Goal: Task Accomplishment & Management: Use online tool/utility

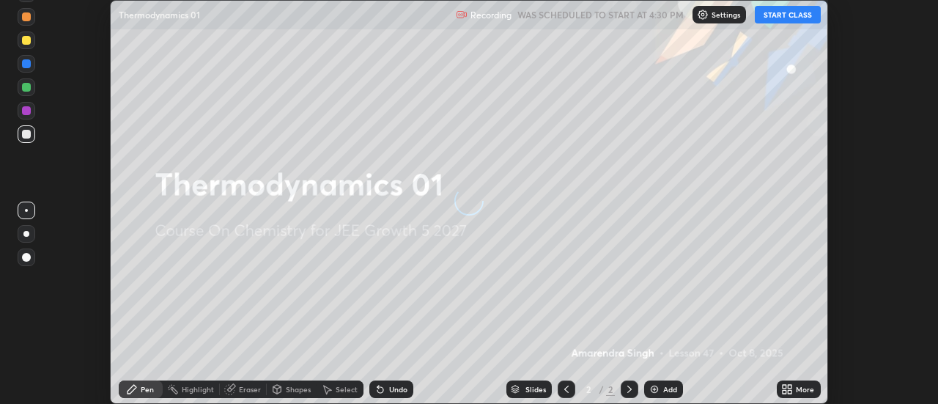
scroll to position [404, 938]
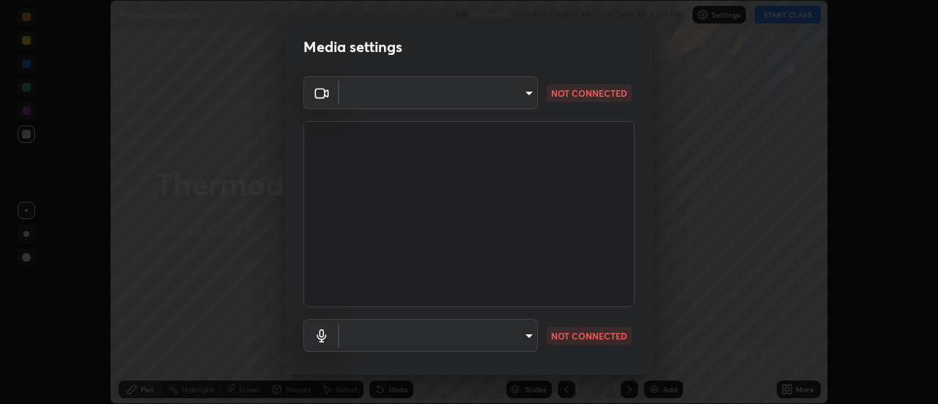
type input "4825068a70354f6bb8b87b711ec46b654dc523af82fc6d37acb8a926ccdce8f5"
type input "b65c06b14c7faa051d685f993ec14b3b84b1815ea69a0656019fd51a5eccf492"
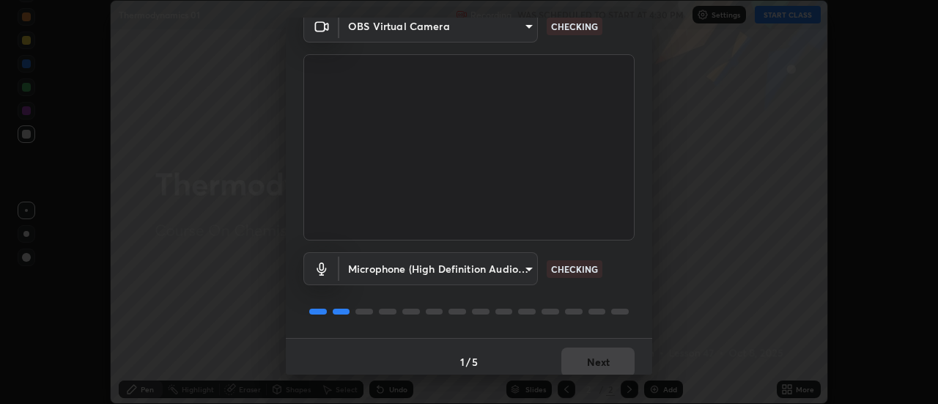
scroll to position [77, 0]
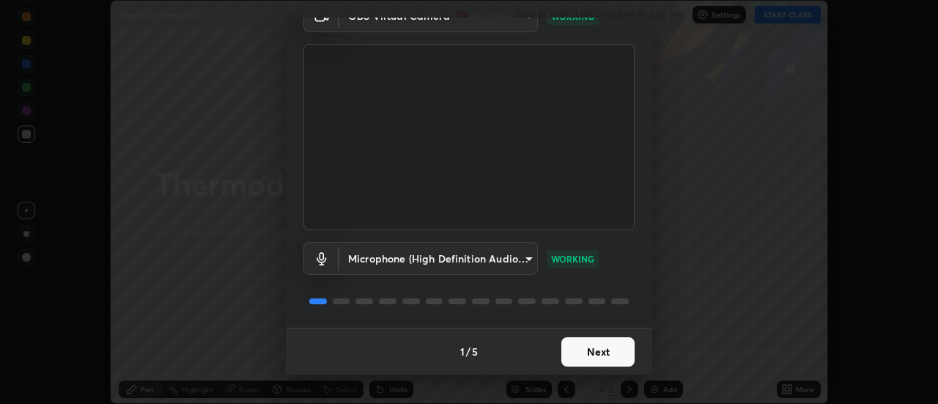
click at [615, 352] on button "Next" at bounding box center [597, 351] width 73 height 29
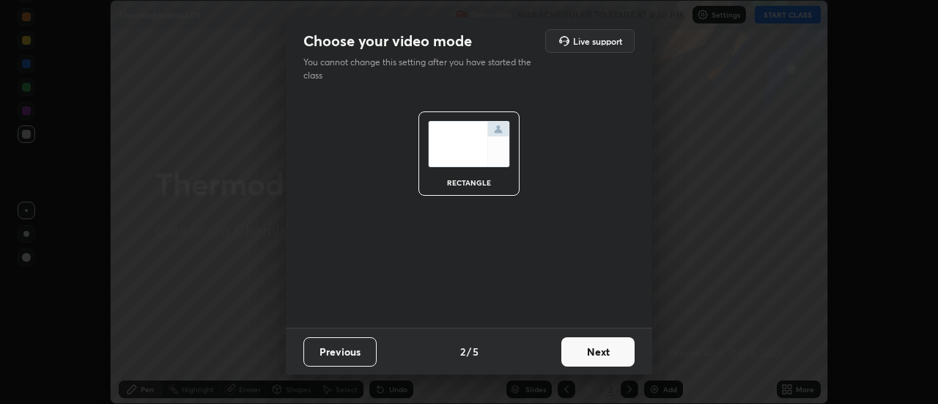
scroll to position [0, 0]
click at [618, 357] on button "Next" at bounding box center [597, 351] width 73 height 29
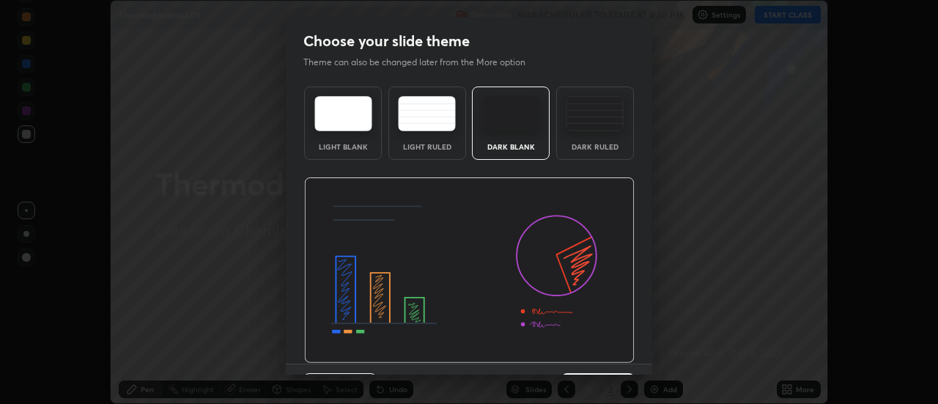
click at [620, 357] on img at bounding box center [469, 270] width 331 height 186
click at [626, 360] on img at bounding box center [469, 270] width 331 height 186
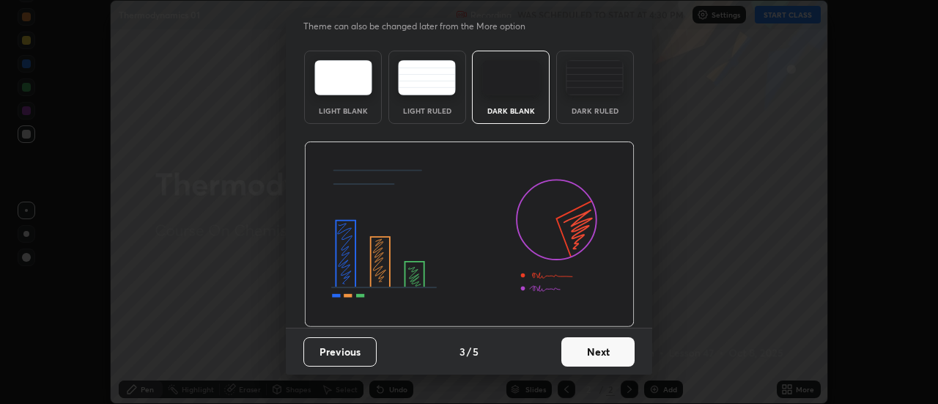
click at [621, 344] on button "Next" at bounding box center [597, 351] width 73 height 29
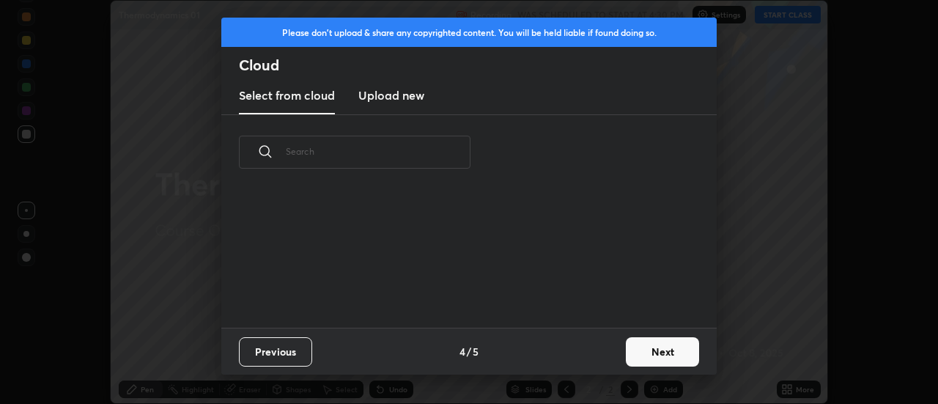
scroll to position [0, 0]
click at [629, 344] on button "Next" at bounding box center [662, 351] width 73 height 29
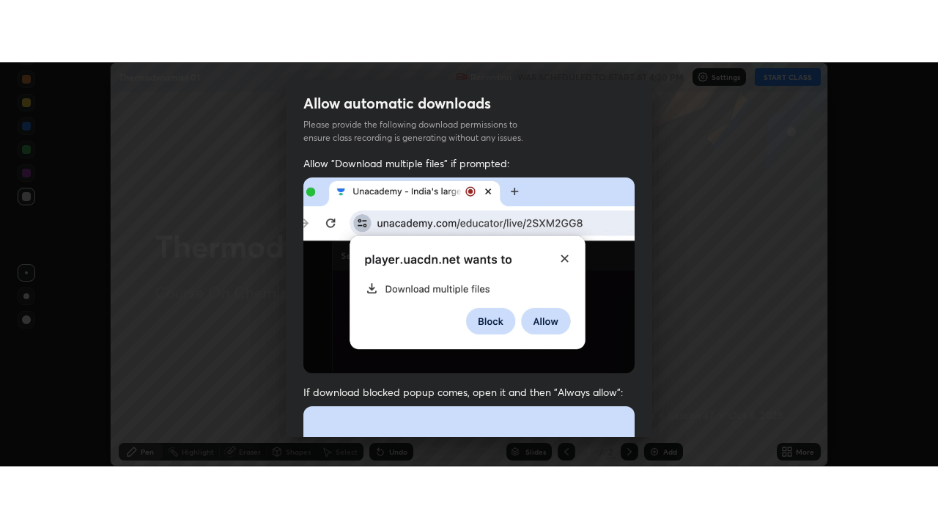
scroll to position [376, 0]
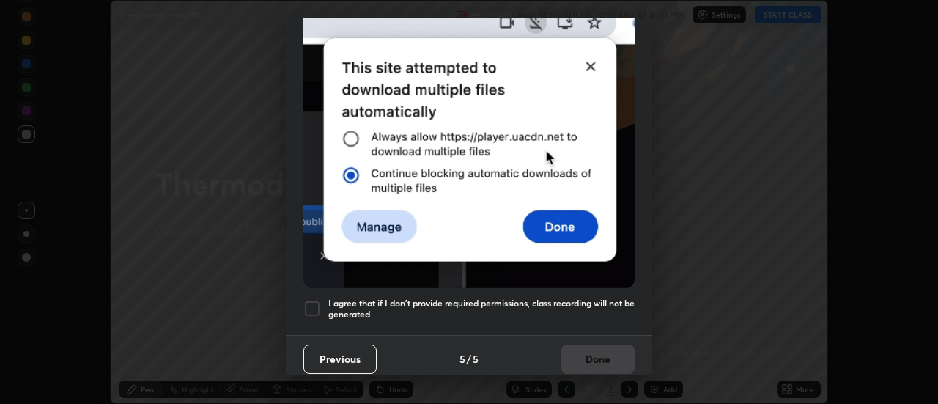
click at [615, 298] on h5 "I agree that if I don't provide required permissions, class recording will not …" at bounding box center [481, 309] width 306 height 23
click at [606, 350] on button "Done" at bounding box center [597, 358] width 73 height 29
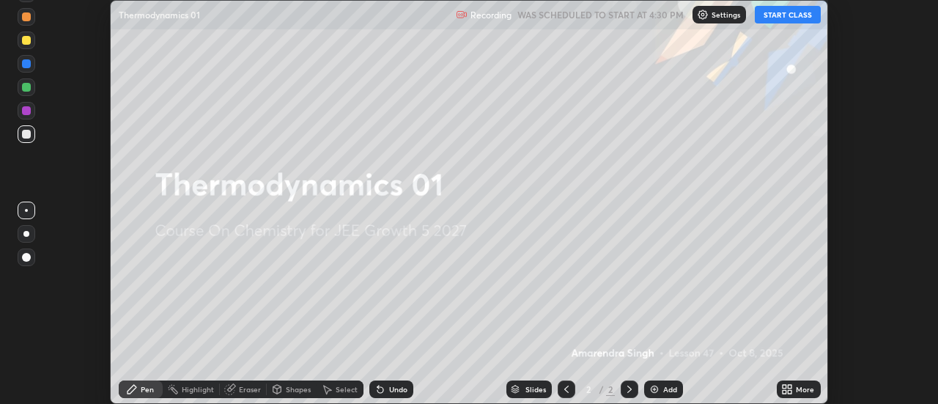
click at [791, 391] on icon at bounding box center [791, 392] width 4 height 4
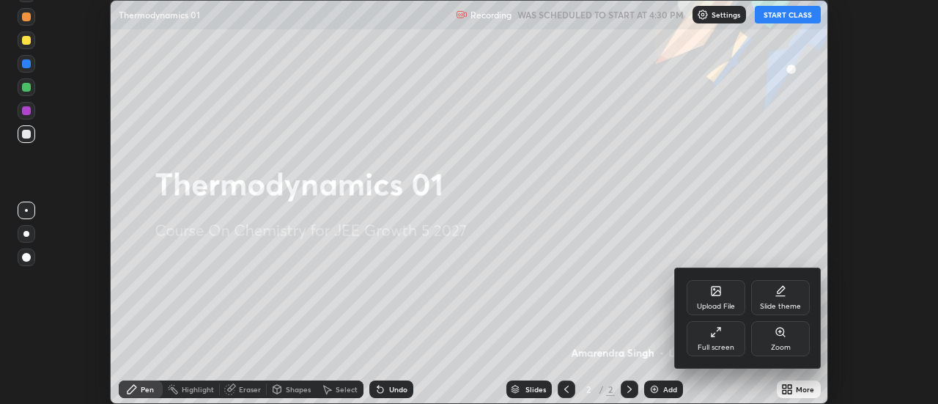
click at [717, 342] on div "Full screen" at bounding box center [716, 338] width 59 height 35
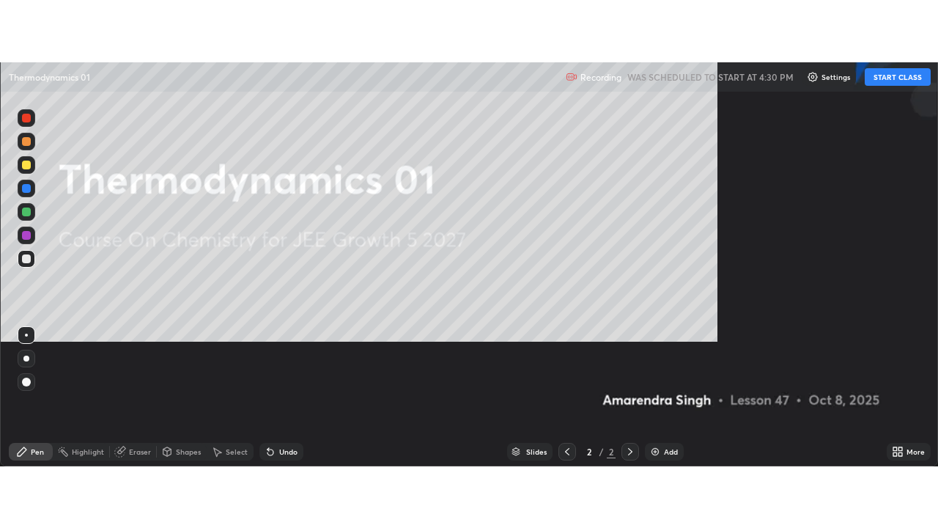
scroll to position [528, 938]
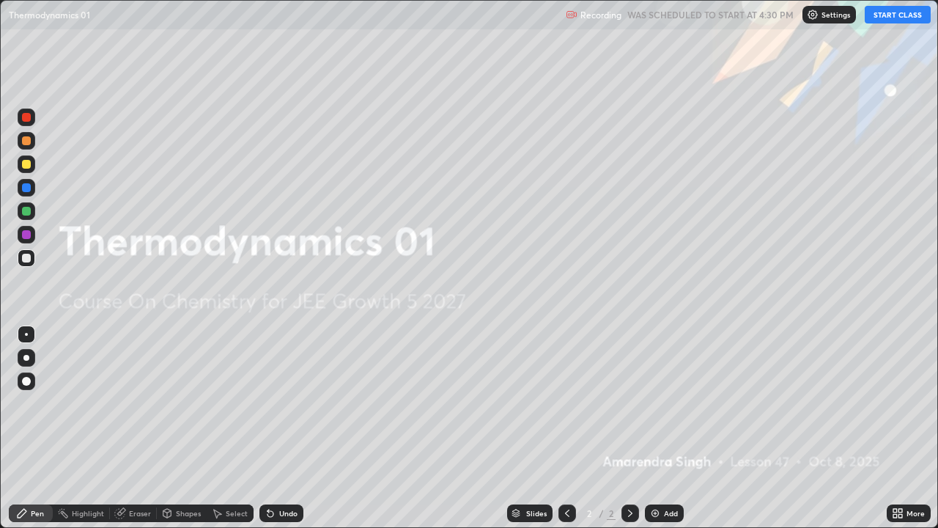
click at [891, 17] on button "START CLASS" at bounding box center [898, 15] width 66 height 18
click at [657, 403] on img at bounding box center [655, 513] width 12 height 12
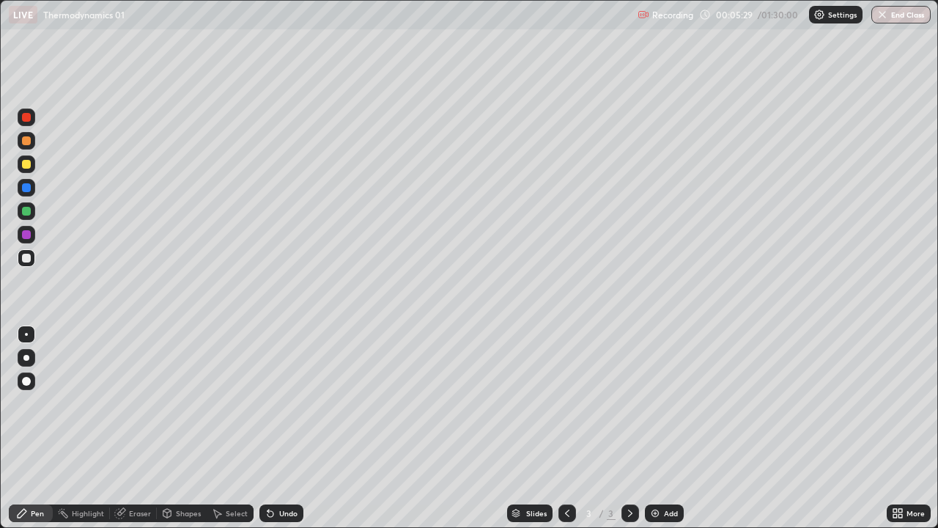
click at [139, 403] on div "Eraser" at bounding box center [140, 512] width 22 height 7
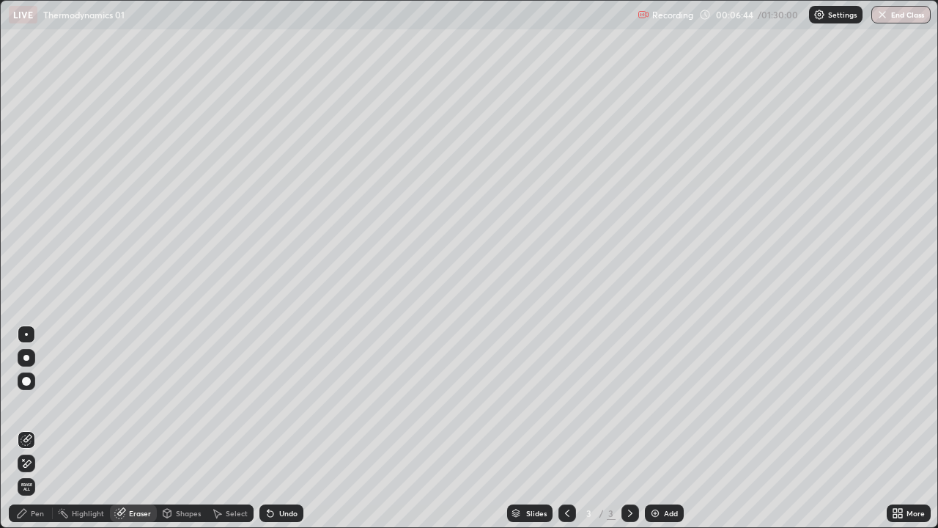
click at [43, 403] on div "Pen" at bounding box center [37, 512] width 13 height 7
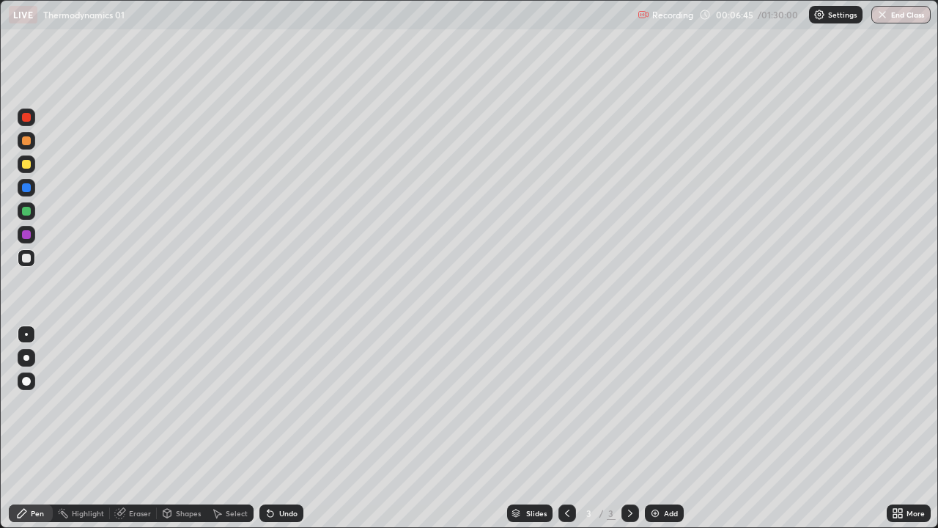
click at [26, 166] on div at bounding box center [26, 164] width 9 height 9
click at [26, 187] on div at bounding box center [26, 187] width 9 height 9
click at [26, 165] on div at bounding box center [26, 164] width 9 height 9
click at [29, 144] on div at bounding box center [26, 140] width 9 height 9
click at [26, 257] on div at bounding box center [26, 258] width 9 height 9
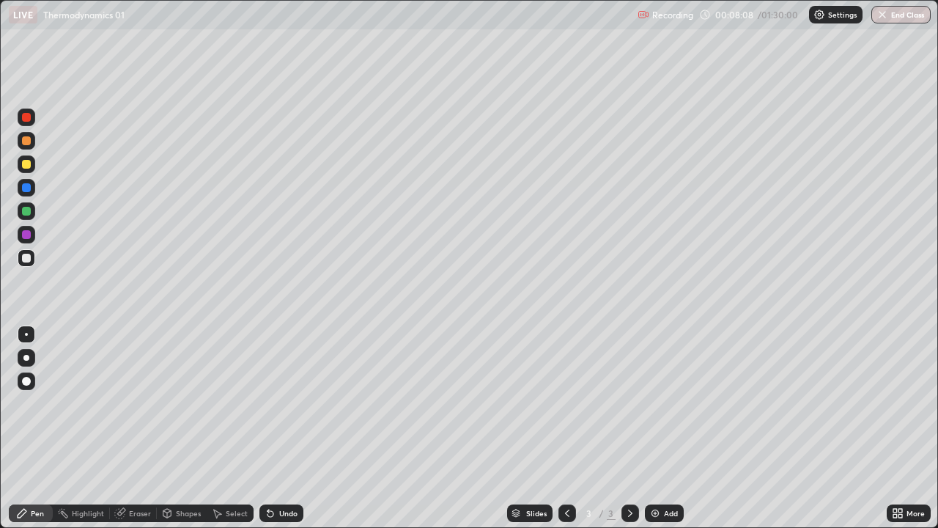
click at [33, 213] on div at bounding box center [27, 211] width 18 height 18
click at [421, 261] on button "Undo" at bounding box center [442, 267] width 43 height 18
click at [290, 403] on div "Undo" at bounding box center [281, 513] width 44 height 18
click at [29, 140] on div at bounding box center [26, 140] width 9 height 9
click at [26, 259] on div at bounding box center [26, 258] width 9 height 9
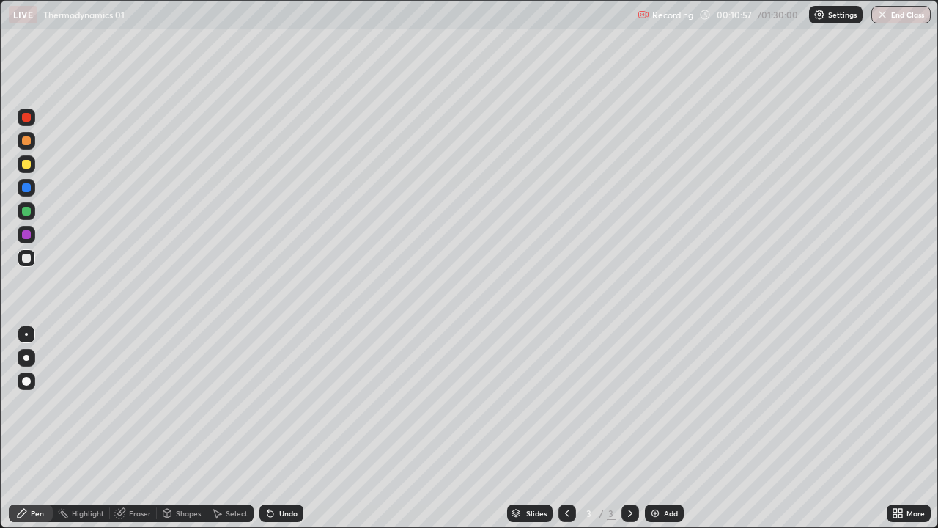
click at [32, 189] on div at bounding box center [27, 188] width 18 height 18
click at [282, 403] on div "Undo" at bounding box center [281, 513] width 44 height 18
click at [275, 403] on div "Undo" at bounding box center [281, 513] width 44 height 18
click at [136, 403] on div "Eraser" at bounding box center [140, 512] width 22 height 7
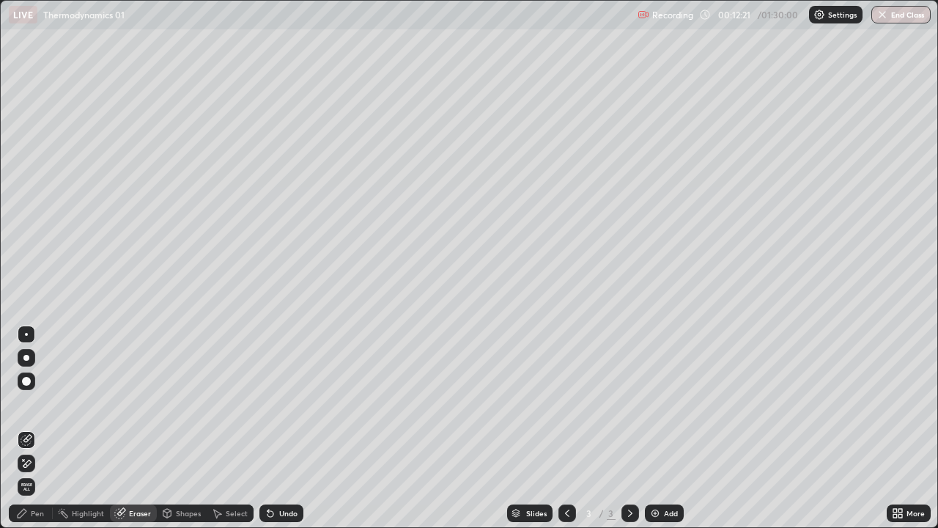
click at [32, 403] on div "Pen" at bounding box center [37, 512] width 13 height 7
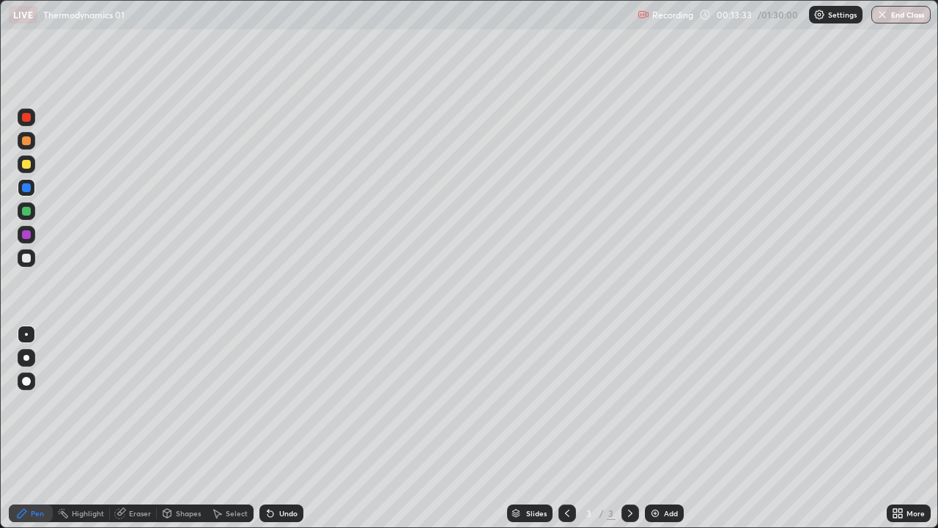
click at [670, 403] on div "Add" at bounding box center [671, 512] width 14 height 7
click at [32, 117] on div at bounding box center [27, 117] width 18 height 18
click at [27, 186] on div at bounding box center [26, 187] width 9 height 9
click at [24, 166] on div at bounding box center [26, 164] width 9 height 9
click at [26, 259] on div at bounding box center [26, 258] width 9 height 9
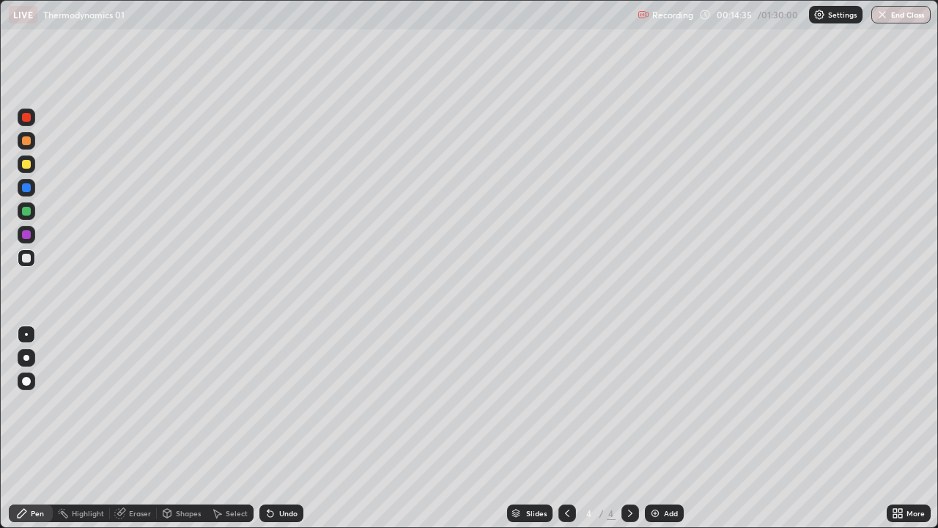
click at [29, 235] on div at bounding box center [26, 234] width 9 height 9
click at [281, 403] on div "Undo" at bounding box center [288, 512] width 18 height 7
click at [280, 403] on div "Undo" at bounding box center [288, 512] width 18 height 7
click at [289, 403] on div "Undo" at bounding box center [281, 513] width 44 height 18
click at [26, 259] on div at bounding box center [26, 258] width 9 height 9
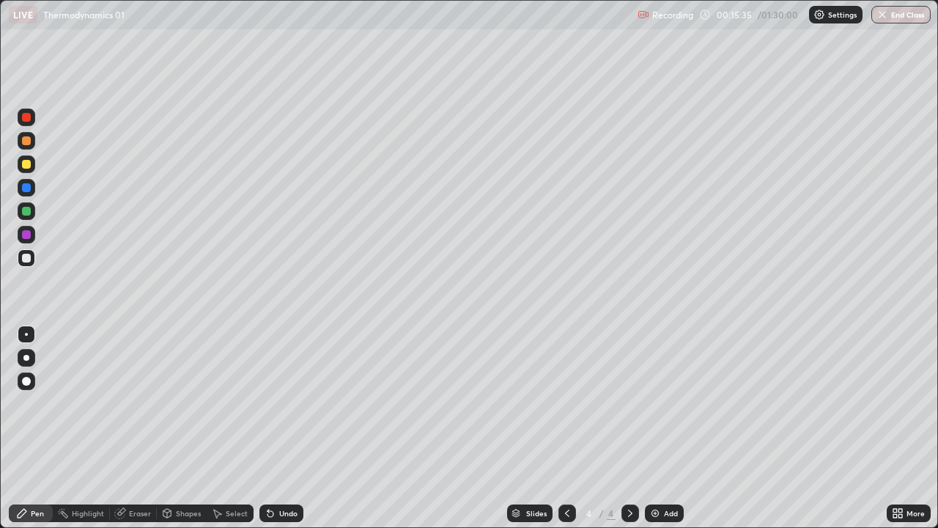
click at [25, 241] on div at bounding box center [27, 235] width 18 height 18
click at [657, 403] on img at bounding box center [655, 513] width 12 height 12
click at [28, 117] on div at bounding box center [26, 117] width 9 height 9
click at [26, 261] on div at bounding box center [26, 258] width 9 height 9
click at [27, 258] on div at bounding box center [26, 258] width 9 height 9
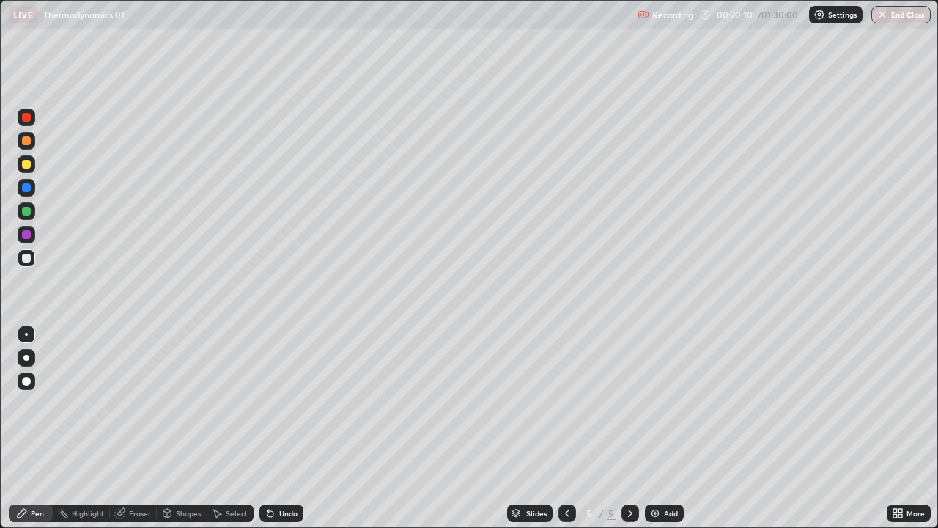
click at [268, 403] on icon at bounding box center [271, 514] width 6 height 6
click at [281, 403] on div "Undo" at bounding box center [288, 512] width 18 height 7
click at [289, 403] on div "Undo" at bounding box center [281, 513] width 44 height 18
click at [287, 403] on div "Undo" at bounding box center [288, 512] width 18 height 7
click at [288, 403] on div "Undo" at bounding box center [288, 512] width 18 height 7
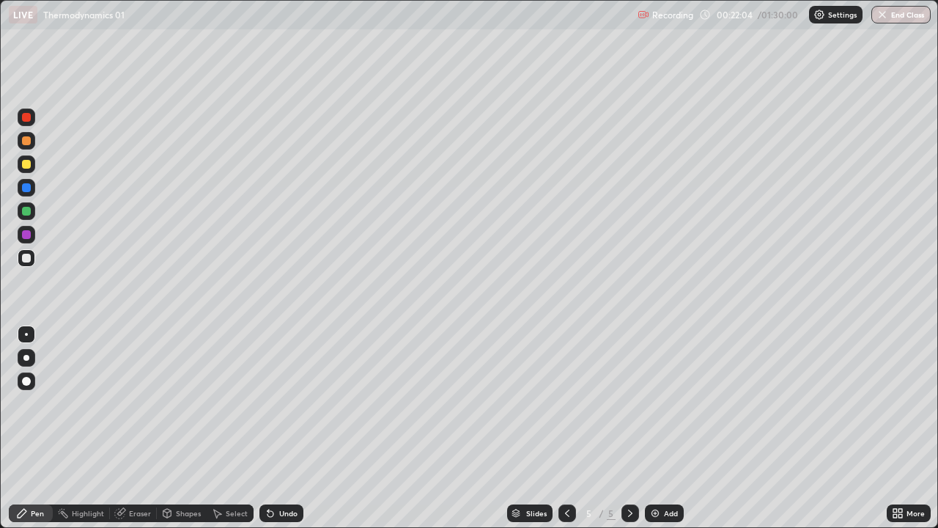
click at [286, 403] on div "Undo" at bounding box center [288, 512] width 18 height 7
click at [284, 403] on div "Undo" at bounding box center [288, 512] width 18 height 7
click at [287, 403] on div "Undo" at bounding box center [288, 512] width 18 height 7
click at [285, 403] on div "Undo" at bounding box center [281, 513] width 44 height 18
click at [284, 403] on div "Undo" at bounding box center [281, 513] width 44 height 18
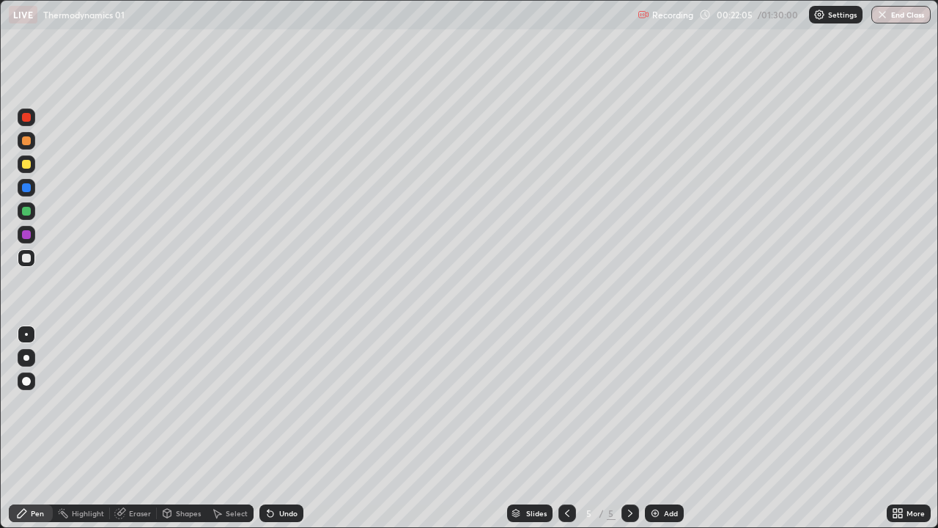
click at [285, 403] on div "Undo" at bounding box center [281, 513] width 44 height 18
click at [664, 403] on div "Add" at bounding box center [671, 512] width 14 height 7
click at [26, 117] on div at bounding box center [26, 117] width 9 height 9
click at [275, 403] on div "Undo" at bounding box center [281, 513] width 44 height 18
click at [276, 403] on div "Undo" at bounding box center [281, 513] width 44 height 18
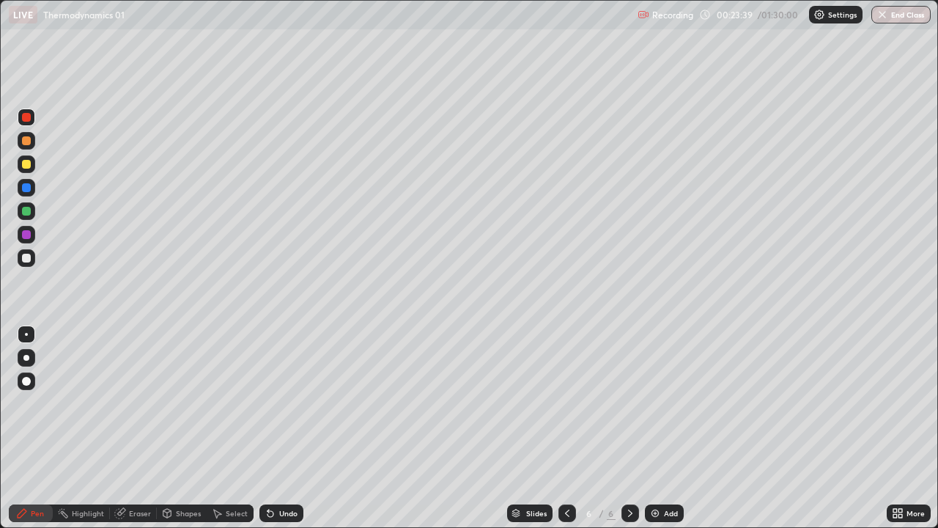
click at [279, 403] on div "Undo" at bounding box center [288, 512] width 18 height 7
click at [281, 403] on div "Undo" at bounding box center [288, 512] width 18 height 7
click at [27, 265] on div at bounding box center [27, 258] width 18 height 18
click at [32, 215] on div at bounding box center [27, 211] width 18 height 18
click at [29, 215] on div at bounding box center [26, 211] width 9 height 9
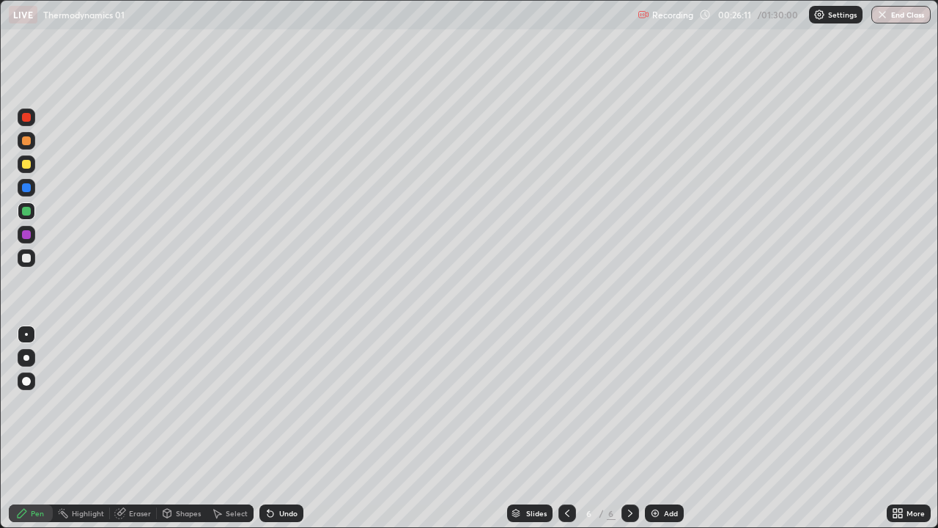
click at [23, 256] on div at bounding box center [26, 258] width 9 height 9
click at [28, 190] on div at bounding box center [26, 187] width 9 height 9
click at [33, 185] on div at bounding box center [27, 188] width 18 height 18
click at [141, 403] on div "Eraser" at bounding box center [140, 512] width 22 height 7
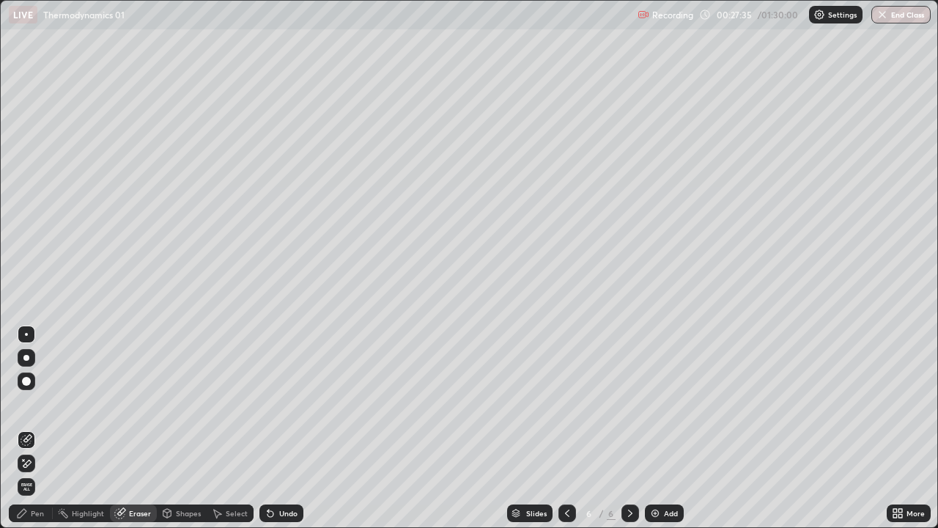
click at [26, 403] on icon at bounding box center [22, 513] width 12 height 12
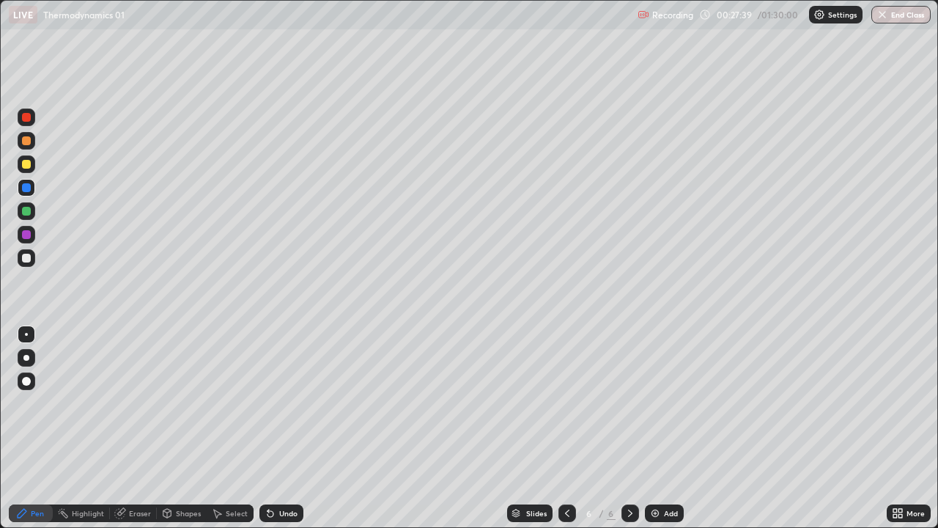
click at [125, 403] on icon at bounding box center [120, 513] width 12 height 12
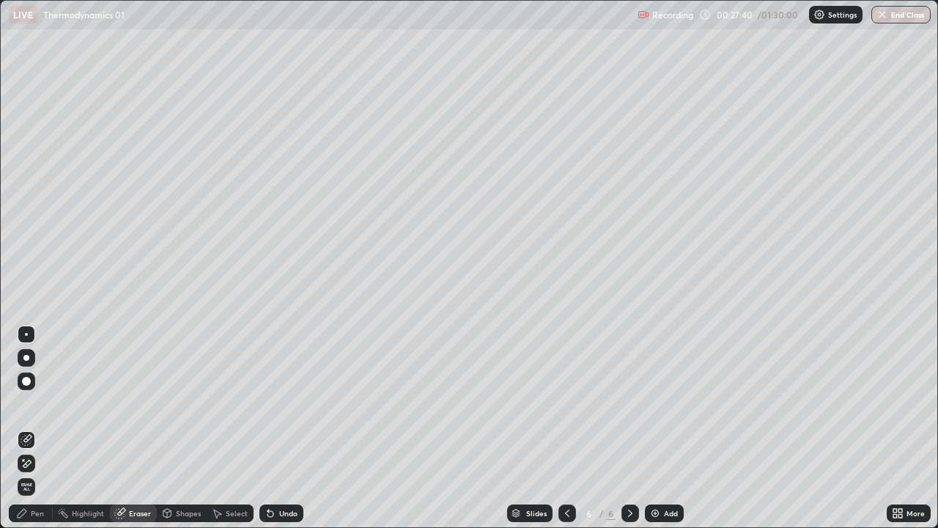
click at [29, 403] on div "Pen" at bounding box center [31, 513] width 44 height 18
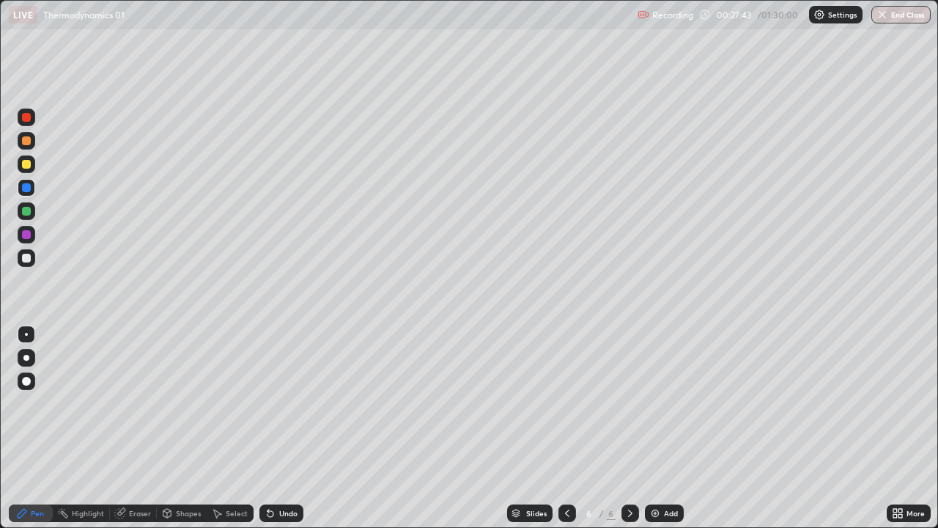
click at [128, 403] on div "Eraser" at bounding box center [133, 513] width 47 height 18
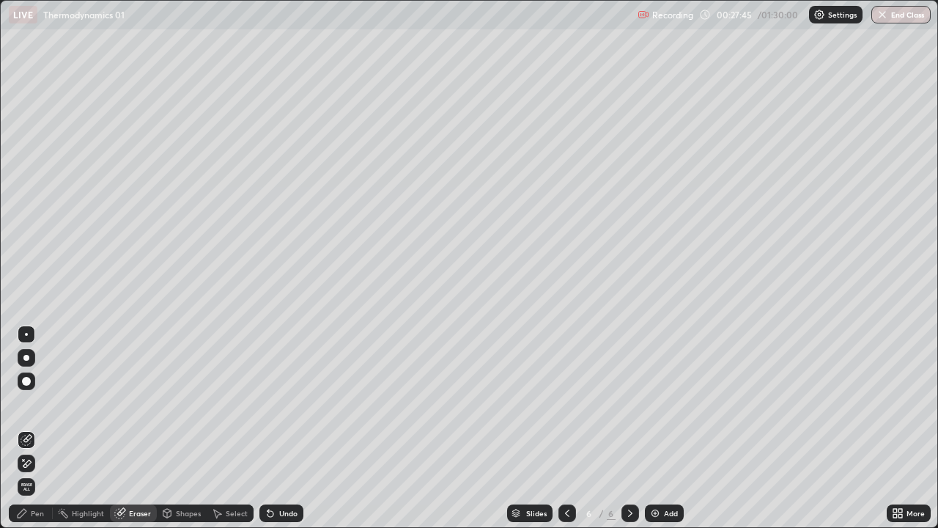
click at [37, 403] on div "Pen" at bounding box center [37, 512] width 13 height 7
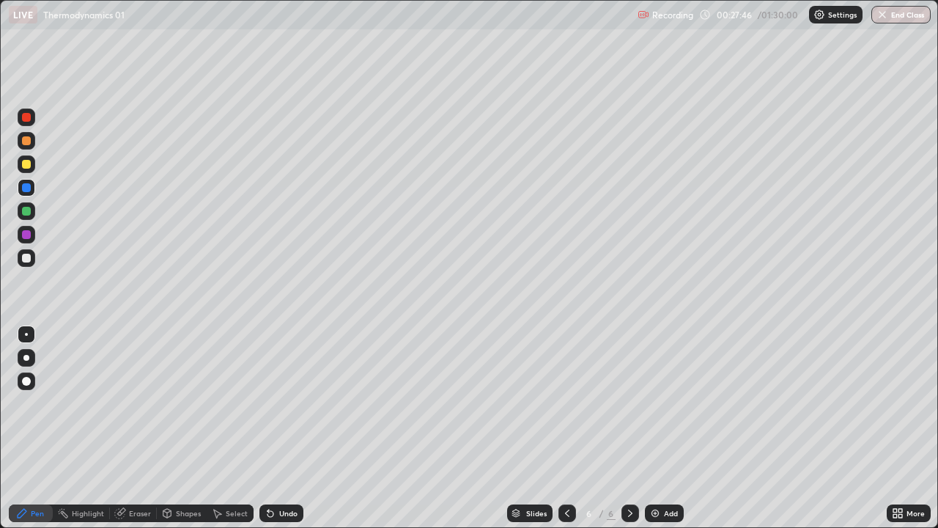
click at [25, 266] on div at bounding box center [27, 258] width 18 height 18
click at [133, 403] on div "Eraser" at bounding box center [133, 513] width 47 height 18
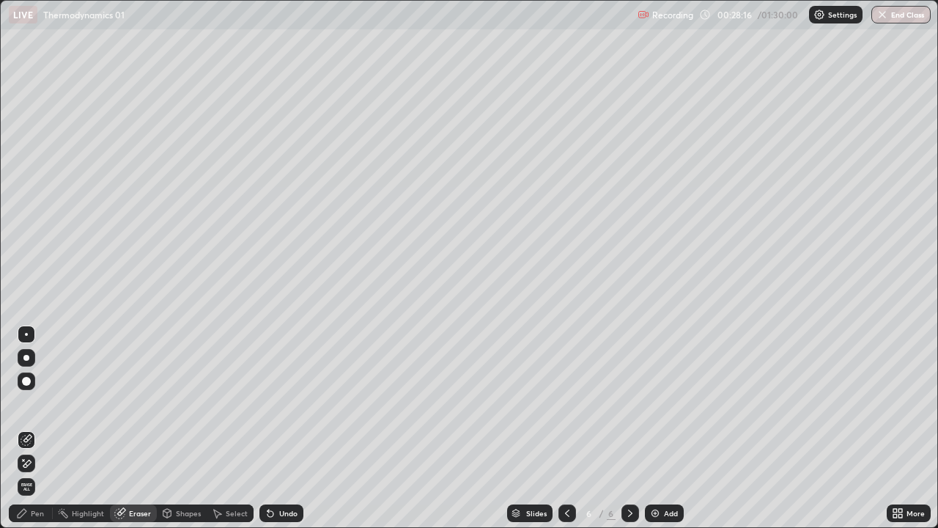
click at [42, 403] on div "Pen" at bounding box center [37, 512] width 13 height 7
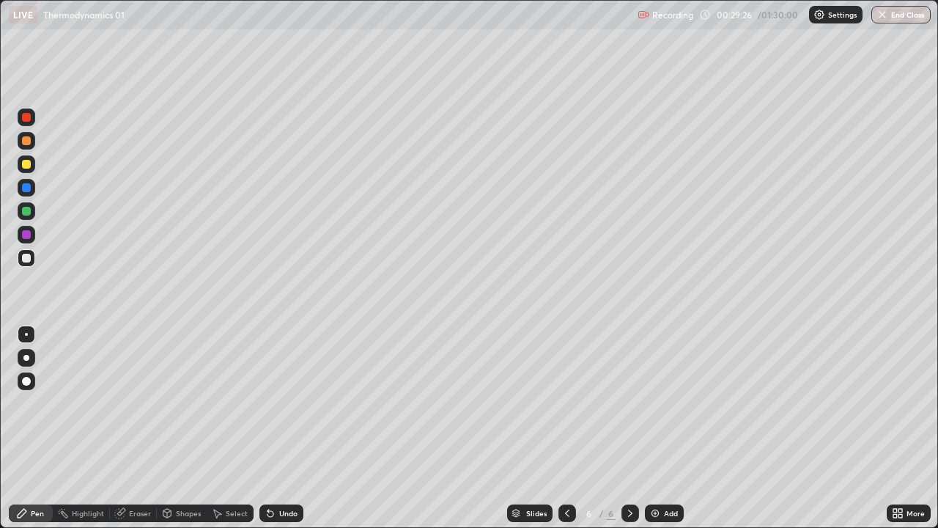
click at [21, 233] on div at bounding box center [27, 235] width 18 height 18
click at [32, 236] on div at bounding box center [27, 235] width 18 height 18
click at [26, 265] on div at bounding box center [27, 258] width 18 height 18
click at [275, 403] on div "Undo" at bounding box center [281, 513] width 44 height 18
click at [279, 403] on div "Undo" at bounding box center [288, 512] width 18 height 7
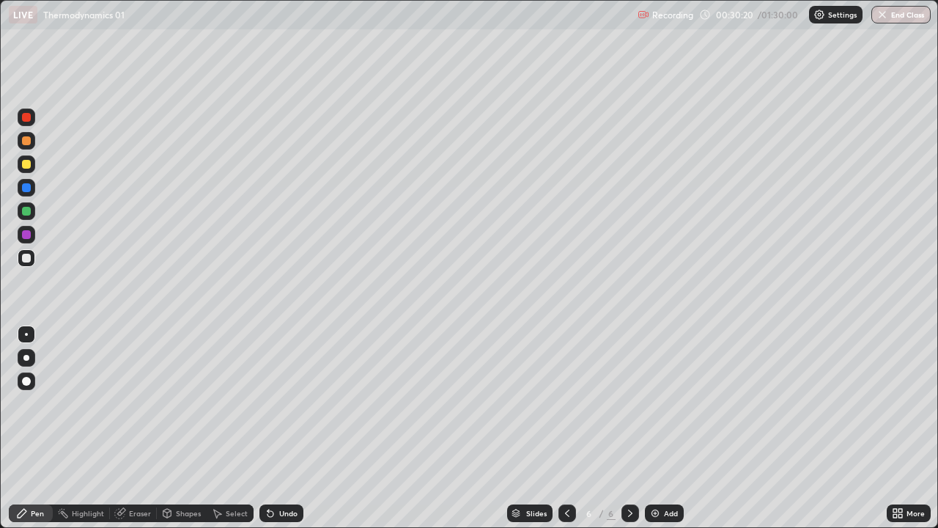
click at [23, 185] on div at bounding box center [26, 187] width 9 height 9
click at [23, 142] on div at bounding box center [26, 140] width 9 height 9
click at [657, 403] on img at bounding box center [655, 513] width 12 height 12
click at [30, 124] on div at bounding box center [27, 117] width 18 height 18
click at [27, 258] on div at bounding box center [26, 258] width 9 height 9
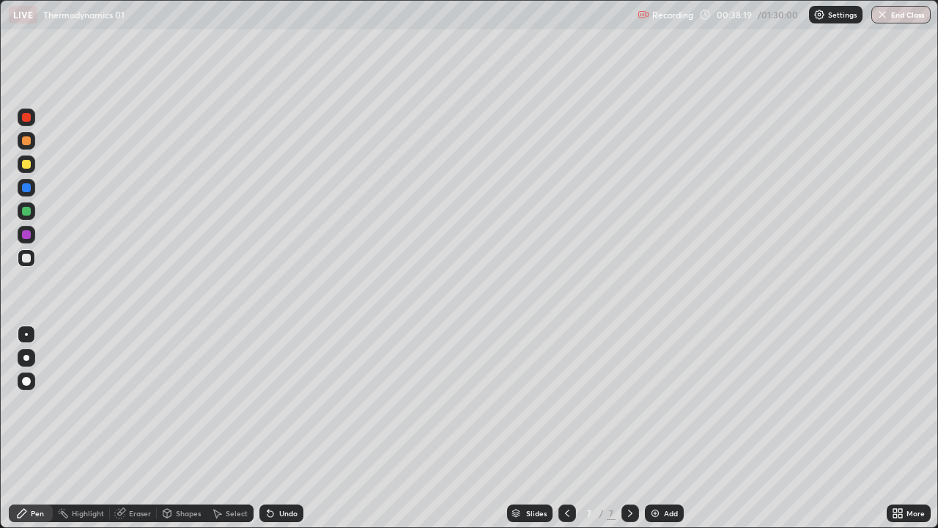
click at [287, 403] on div "Undo" at bounding box center [288, 512] width 18 height 7
click at [666, 403] on div "Add" at bounding box center [671, 512] width 14 height 7
click at [30, 213] on div at bounding box center [26, 211] width 9 height 9
click at [26, 240] on div at bounding box center [27, 235] width 18 height 18
click at [25, 188] on div at bounding box center [26, 187] width 9 height 9
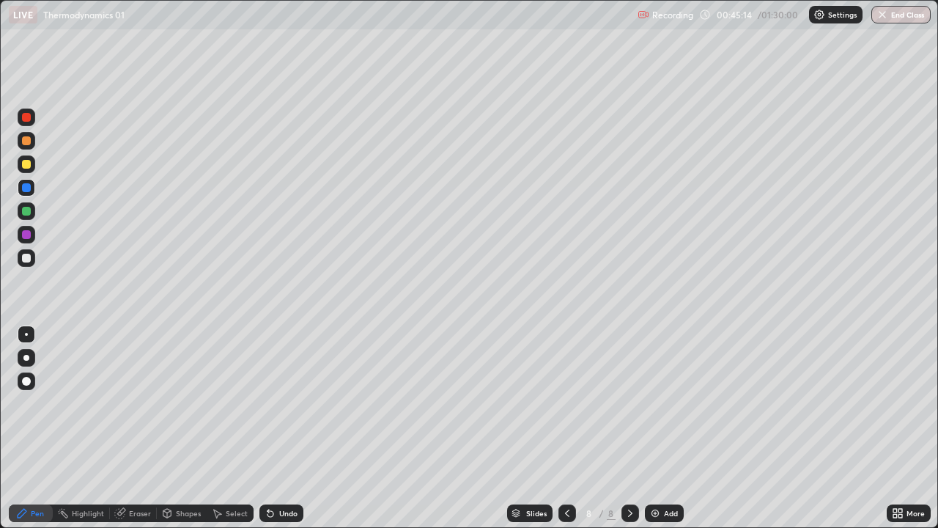
click at [666, 403] on div "Add" at bounding box center [671, 512] width 14 height 7
click at [26, 255] on div at bounding box center [26, 258] width 9 height 9
click at [26, 210] on div at bounding box center [26, 211] width 9 height 9
click at [24, 259] on div at bounding box center [26, 258] width 9 height 9
click at [25, 229] on div at bounding box center [27, 235] width 18 height 18
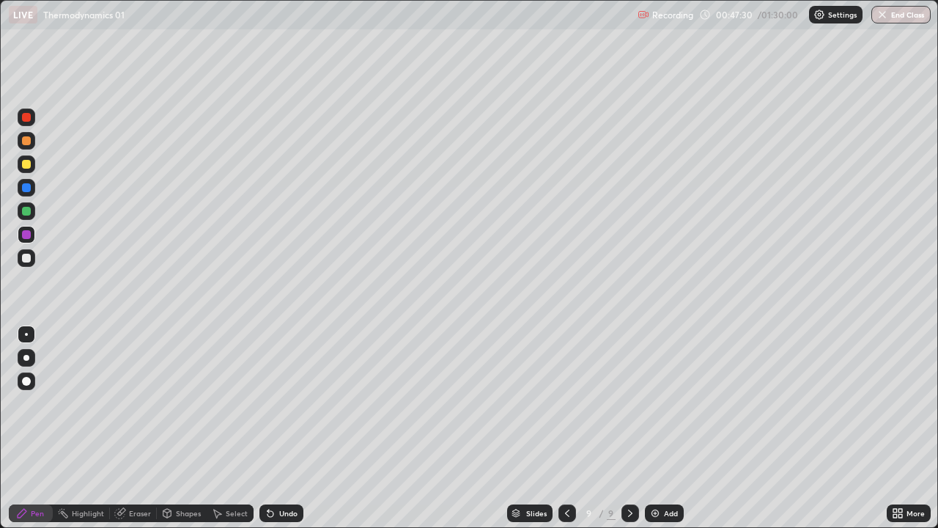
click at [25, 164] on div at bounding box center [26, 164] width 9 height 9
click at [653, 403] on img at bounding box center [655, 513] width 12 height 12
click at [32, 117] on div at bounding box center [27, 117] width 18 height 18
click at [32, 263] on div at bounding box center [27, 258] width 18 height 18
click at [30, 190] on div at bounding box center [26, 187] width 9 height 9
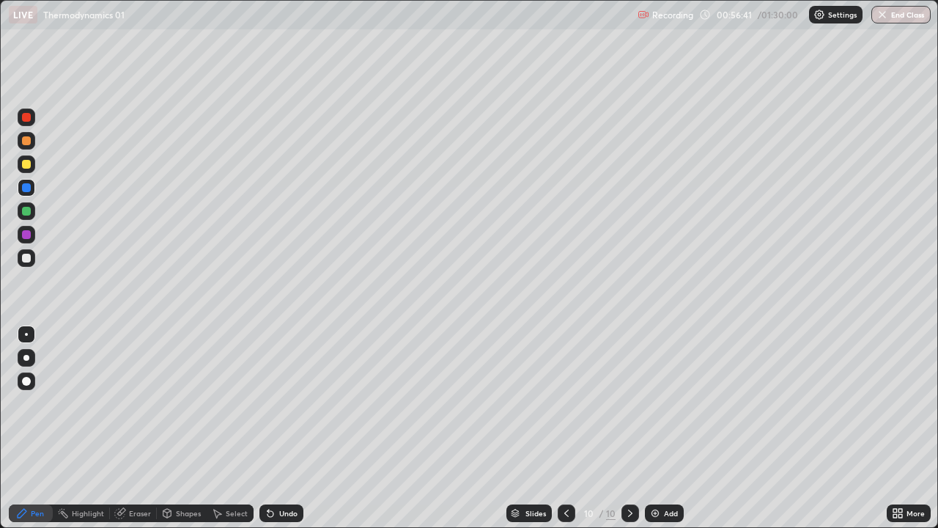
click at [20, 259] on div at bounding box center [27, 258] width 18 height 18
click at [26, 257] on div at bounding box center [26, 258] width 9 height 9
click at [667, 403] on div "Add" at bounding box center [664, 513] width 39 height 18
click at [27, 115] on div at bounding box center [26, 117] width 9 height 9
click at [28, 260] on div at bounding box center [26, 258] width 9 height 9
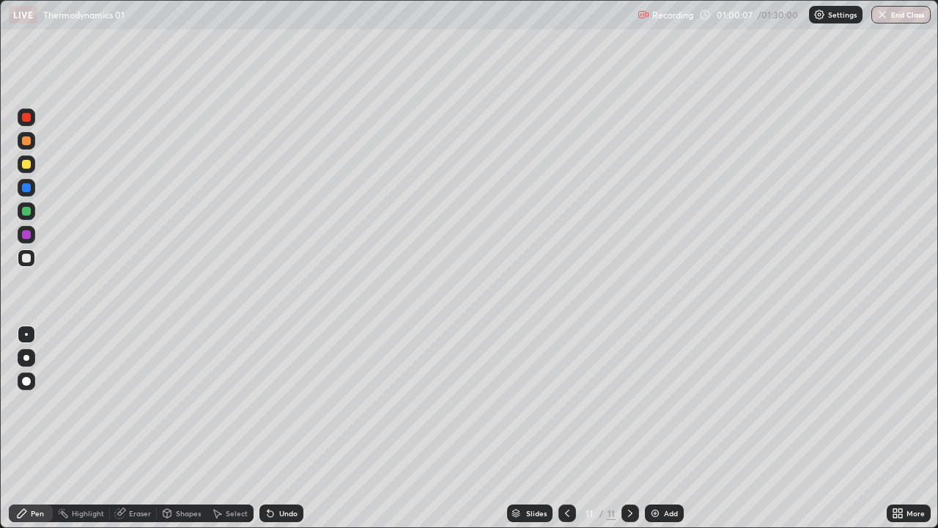
click at [27, 235] on div at bounding box center [26, 234] width 9 height 9
click at [29, 214] on div at bounding box center [26, 211] width 9 height 9
click at [27, 258] on div at bounding box center [26, 258] width 9 height 9
click at [25, 236] on div at bounding box center [26, 234] width 9 height 9
click at [29, 237] on div at bounding box center [26, 234] width 9 height 9
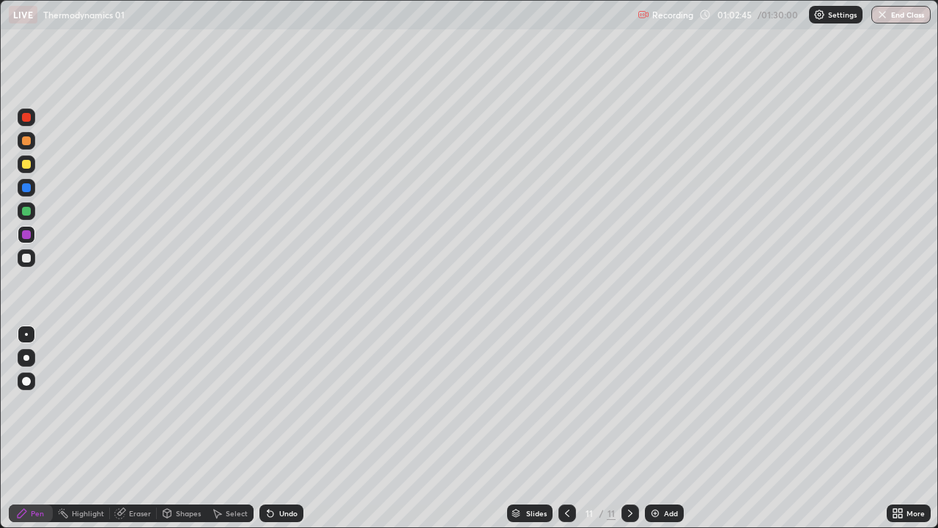
click at [666, 403] on div "Add" at bounding box center [671, 512] width 14 height 7
click at [23, 141] on div at bounding box center [26, 140] width 9 height 9
click at [284, 403] on div "Undo" at bounding box center [288, 512] width 18 height 7
click at [286, 403] on div "Undo" at bounding box center [288, 512] width 18 height 7
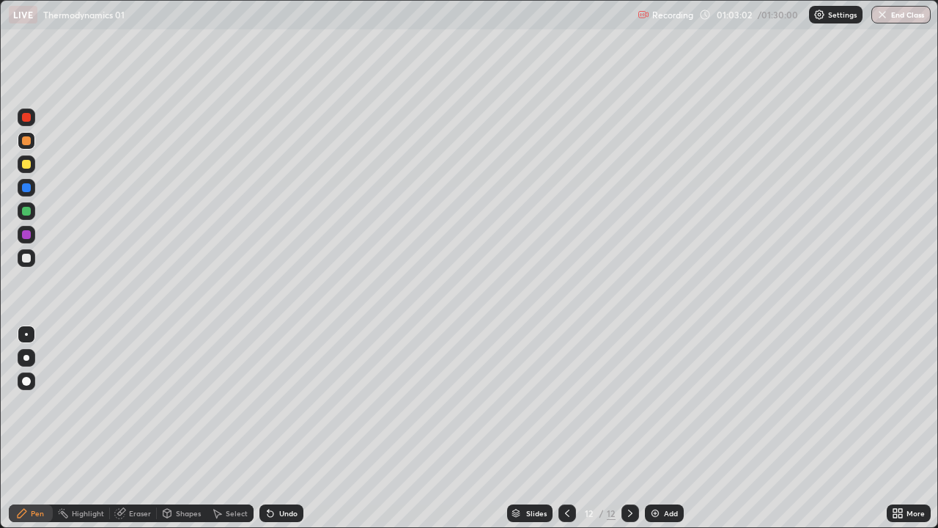
click at [26, 183] on div at bounding box center [26, 187] width 9 height 9
click at [27, 242] on div at bounding box center [27, 235] width 18 height 18
click at [23, 207] on div at bounding box center [26, 211] width 9 height 9
click at [21, 194] on div at bounding box center [27, 188] width 18 height 18
click at [26, 259] on div at bounding box center [26, 258] width 9 height 9
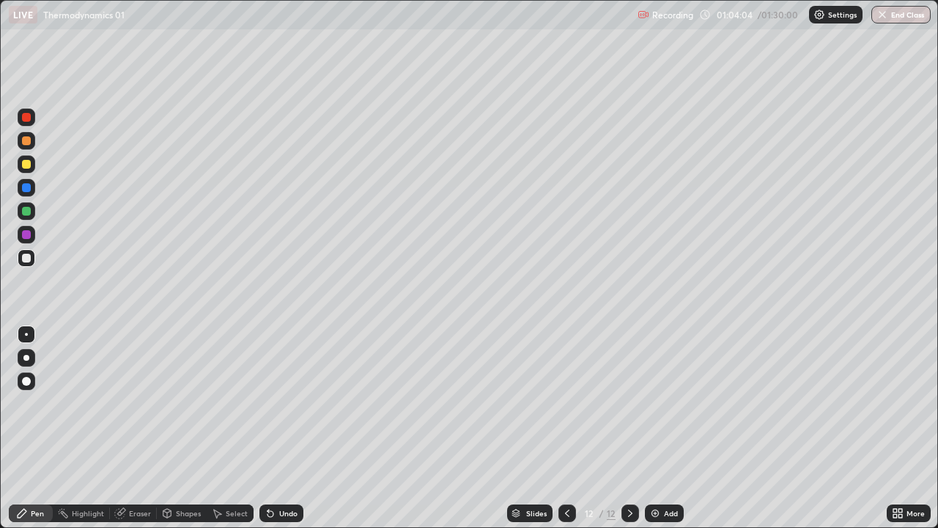
click at [279, 403] on div "Undo" at bounding box center [288, 512] width 18 height 7
click at [276, 403] on div "Undo" at bounding box center [281, 513] width 44 height 18
click at [279, 403] on div "Undo" at bounding box center [288, 512] width 18 height 7
click at [273, 403] on div "Undo" at bounding box center [279, 512] width 50 height 29
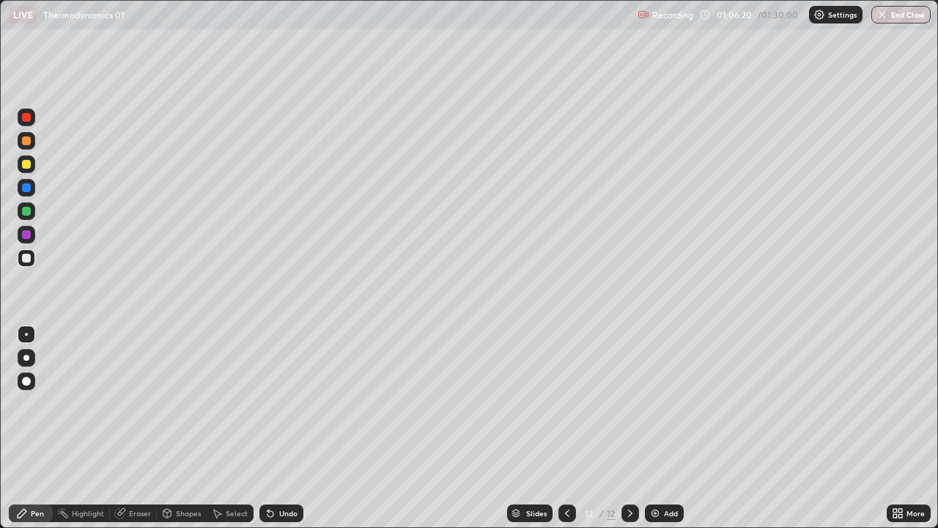
click at [281, 403] on div "Undo" at bounding box center [288, 512] width 18 height 7
click at [280, 403] on div "Undo" at bounding box center [281, 513] width 44 height 18
click at [279, 403] on div "Undo" at bounding box center [288, 512] width 18 height 7
click at [27, 123] on div at bounding box center [27, 117] width 18 height 18
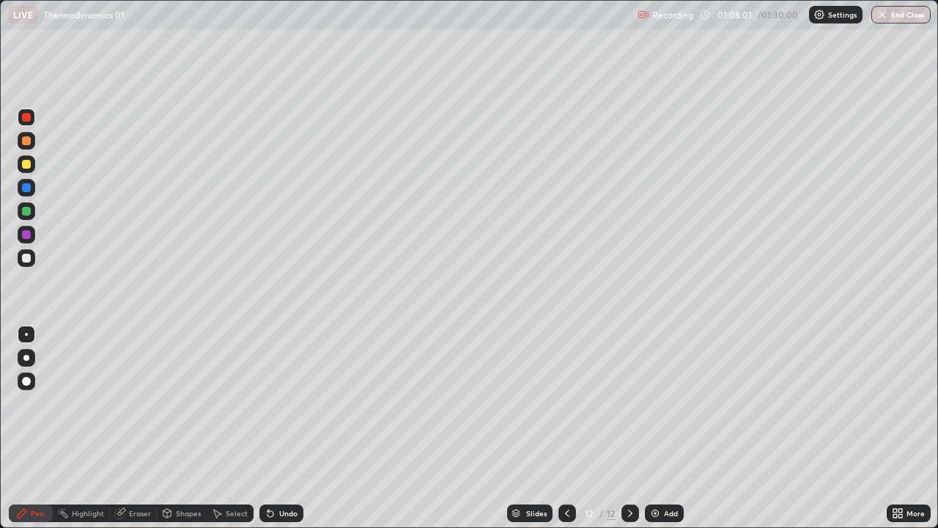
click at [30, 119] on div at bounding box center [26, 117] width 9 height 9
click at [656, 403] on img at bounding box center [655, 513] width 12 height 12
click at [33, 119] on div at bounding box center [27, 117] width 18 height 18
click at [26, 141] on div at bounding box center [26, 140] width 9 height 9
click at [27, 188] on div at bounding box center [26, 187] width 9 height 9
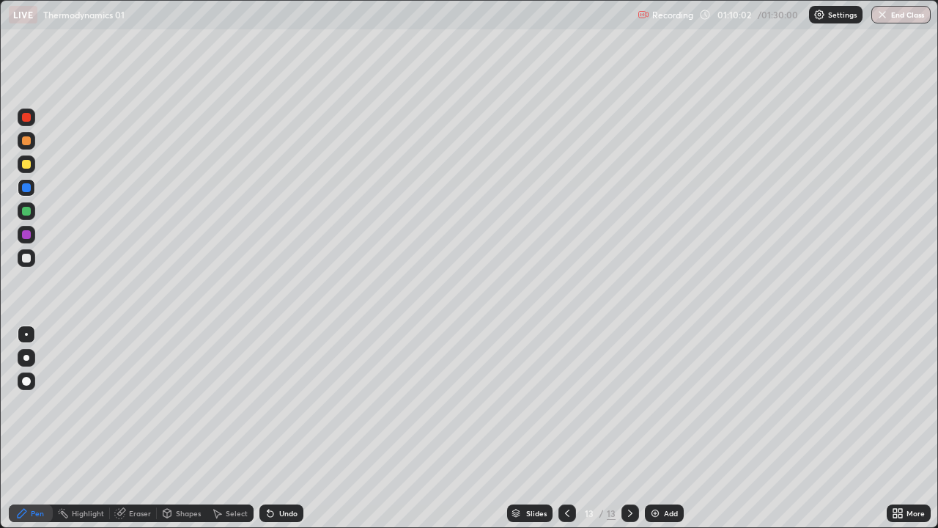
click at [27, 188] on div at bounding box center [26, 187] width 9 height 9
click at [23, 237] on div at bounding box center [26, 234] width 9 height 9
click at [26, 235] on div at bounding box center [26, 234] width 9 height 9
click at [29, 166] on div at bounding box center [26, 164] width 9 height 9
click at [25, 166] on div at bounding box center [26, 164] width 9 height 9
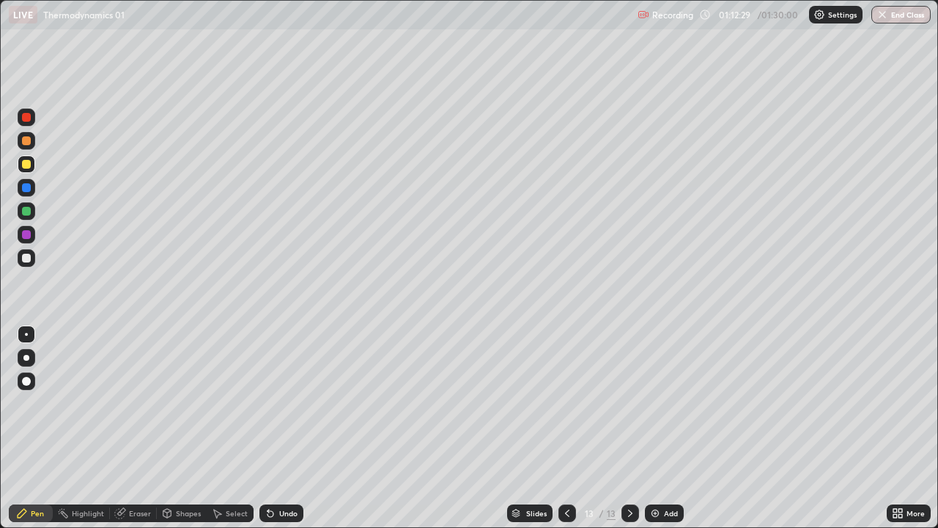
click at [25, 141] on div at bounding box center [26, 140] width 9 height 9
click at [23, 119] on div at bounding box center [26, 117] width 9 height 9
click at [26, 257] on div at bounding box center [26, 258] width 9 height 9
click at [19, 168] on div at bounding box center [27, 164] width 18 height 18
click at [26, 212] on div at bounding box center [26, 211] width 9 height 9
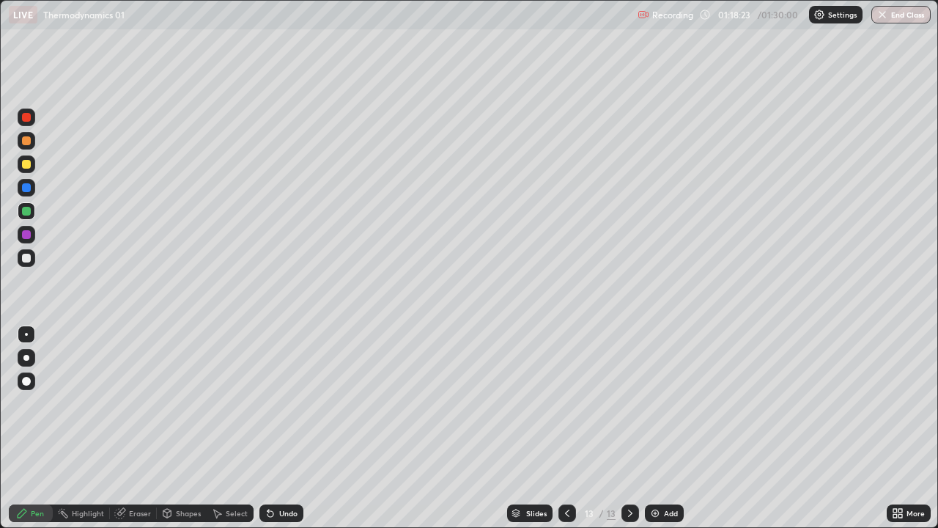
click at [30, 166] on div at bounding box center [26, 164] width 9 height 9
click at [662, 403] on div "Add" at bounding box center [664, 513] width 39 height 18
click at [279, 403] on div "Undo" at bounding box center [288, 512] width 18 height 7
click at [907, 21] on button "End Class" at bounding box center [901, 15] width 59 height 18
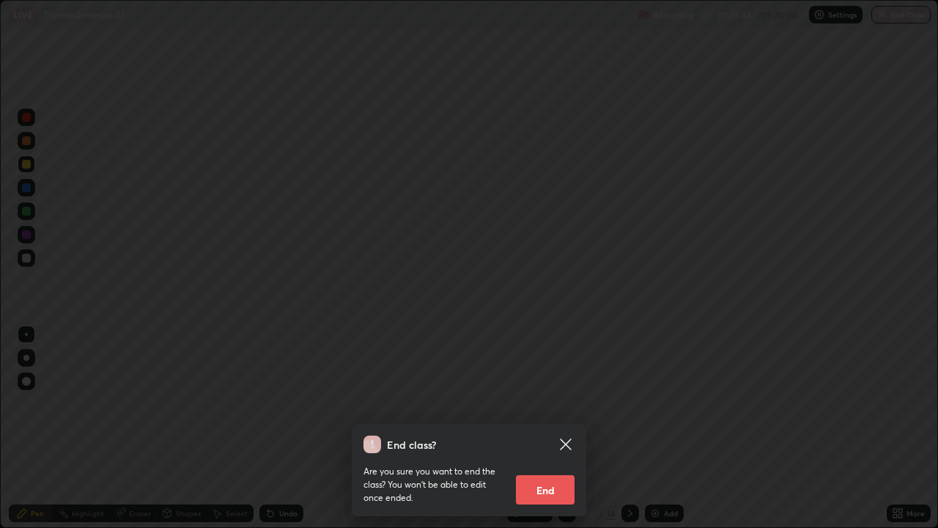
click at [558, 403] on button "End" at bounding box center [545, 489] width 59 height 29
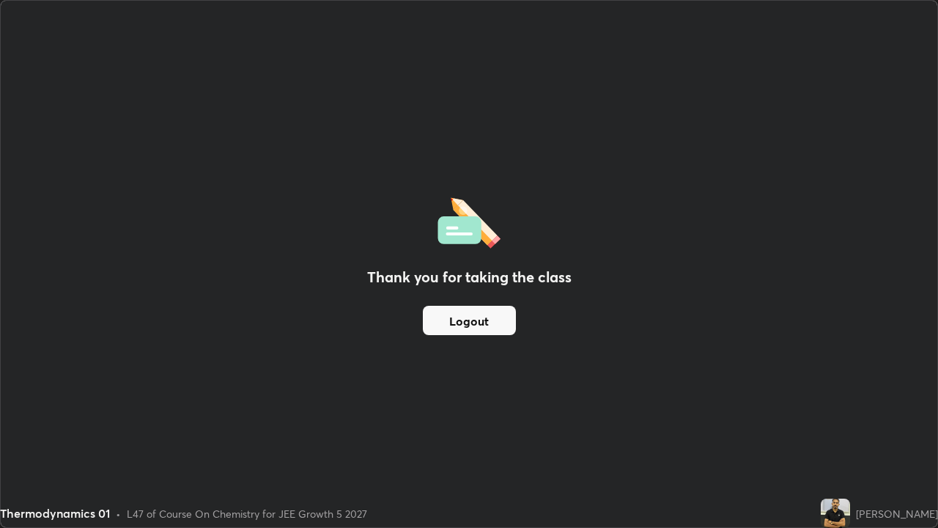
click at [473, 327] on button "Logout" at bounding box center [469, 320] width 93 height 29
